Goal: Find specific page/section: Find specific page/section

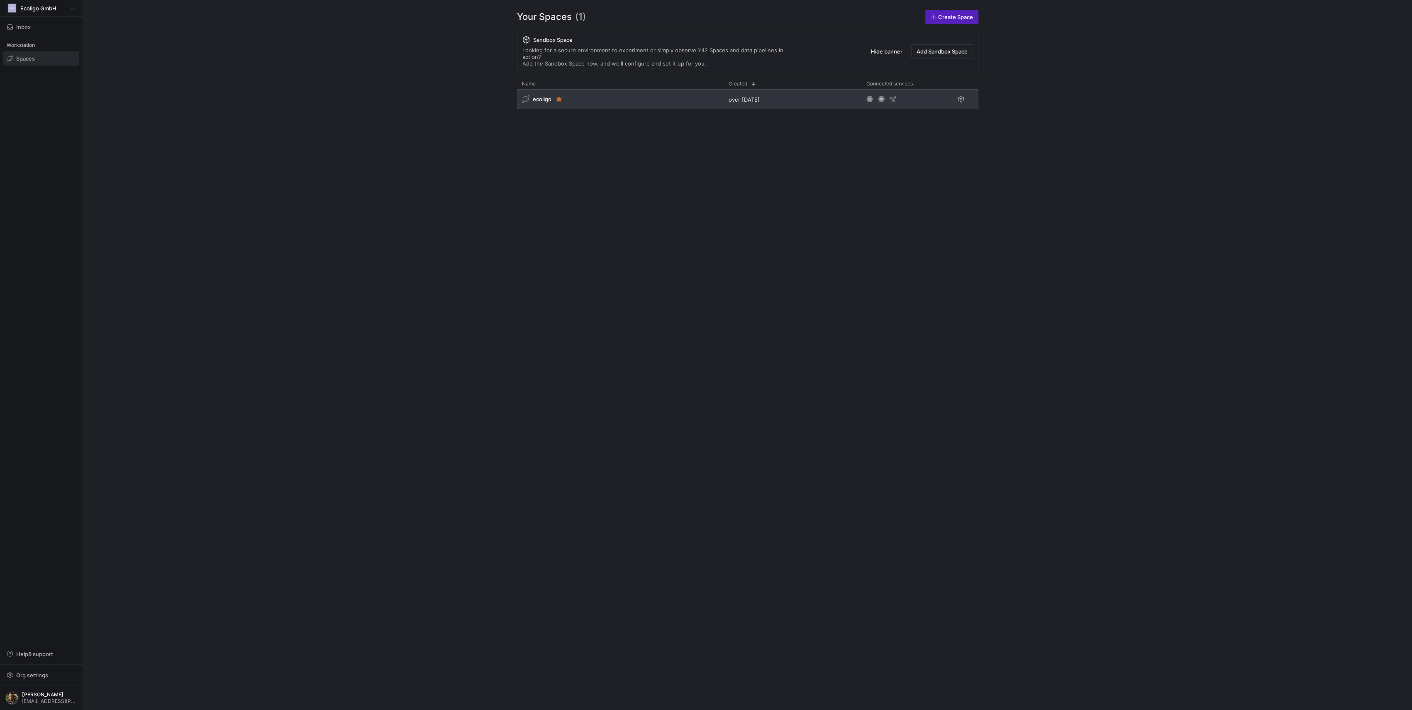
click at [606, 89] on div "ecoligo" at bounding box center [620, 99] width 207 height 20
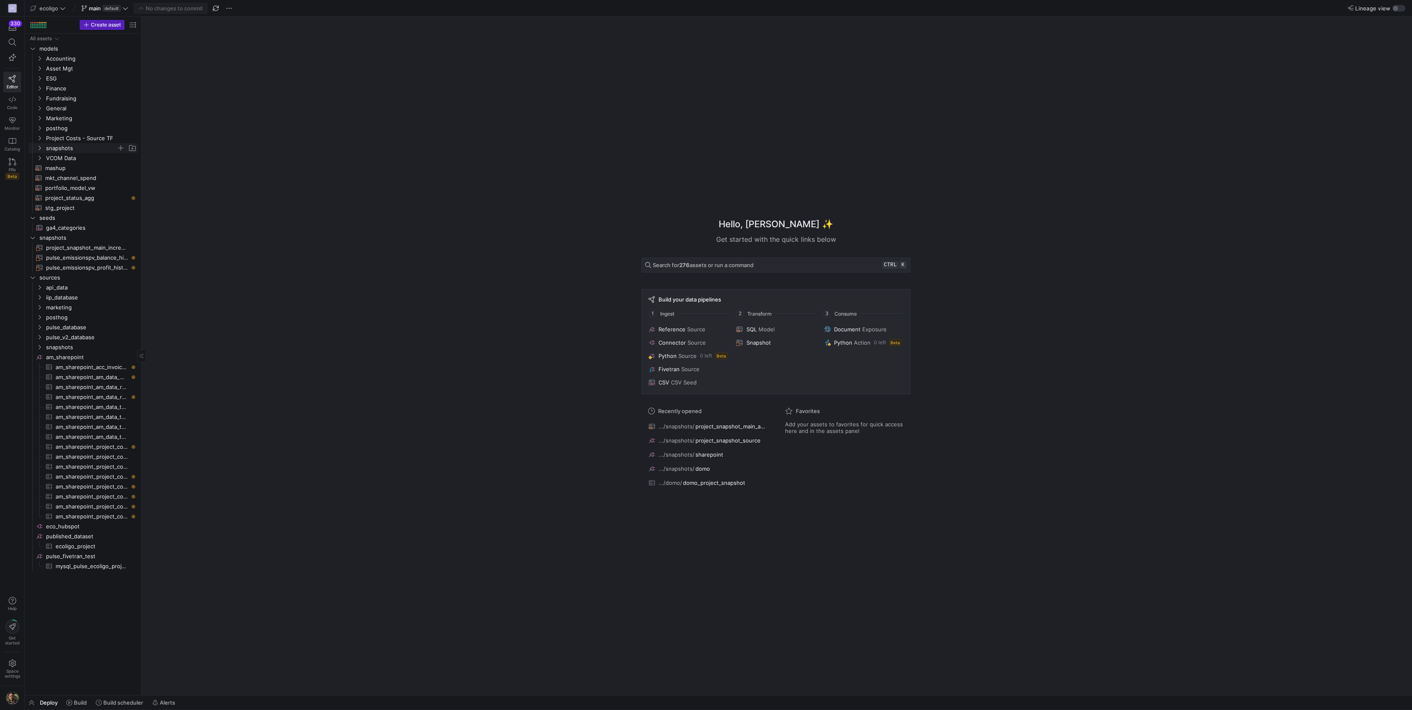
click at [39, 148] on icon "Press SPACE to select this row." at bounding box center [40, 148] width 6 height 5
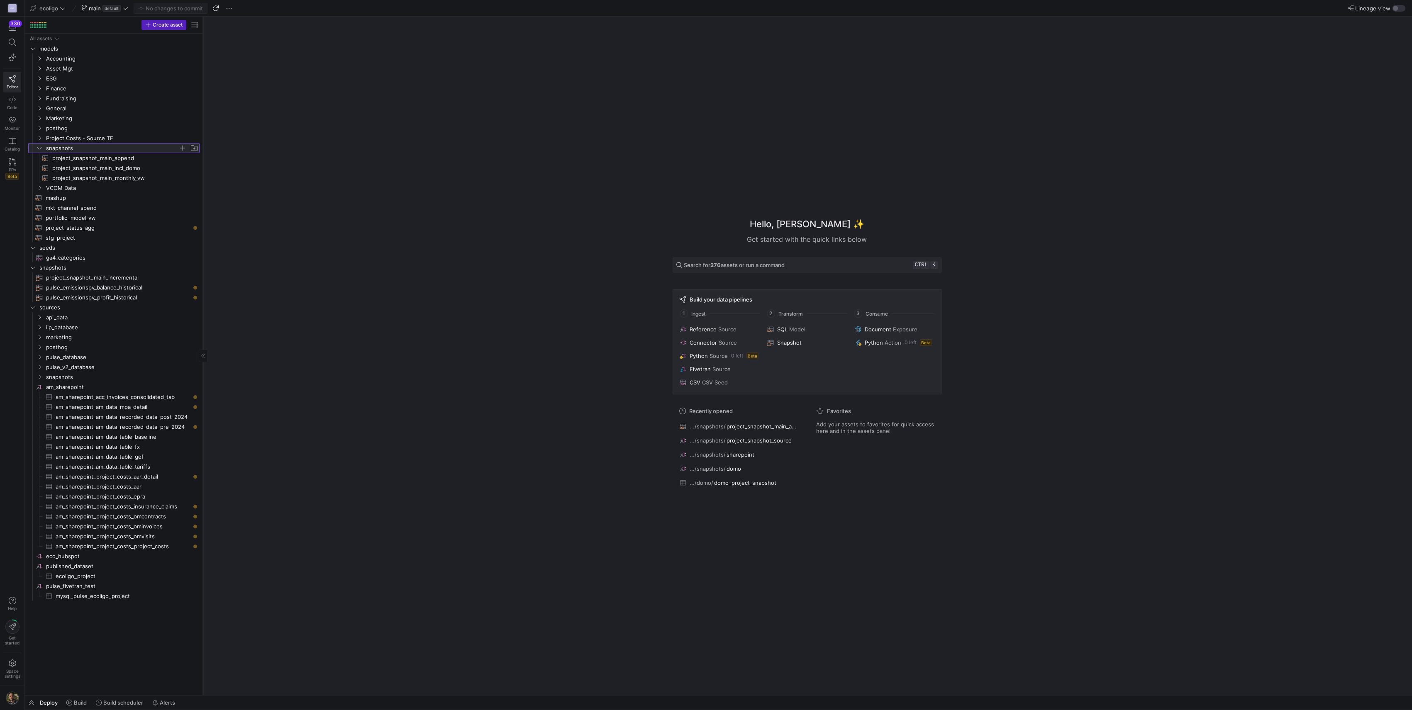
drag, startPoint x: 141, startPoint y: 162, endPoint x: 203, endPoint y: 174, distance: 63.1
click at [203, 174] on div at bounding box center [203, 356] width 0 height 679
